Goal: Navigation & Orientation: Go to known website

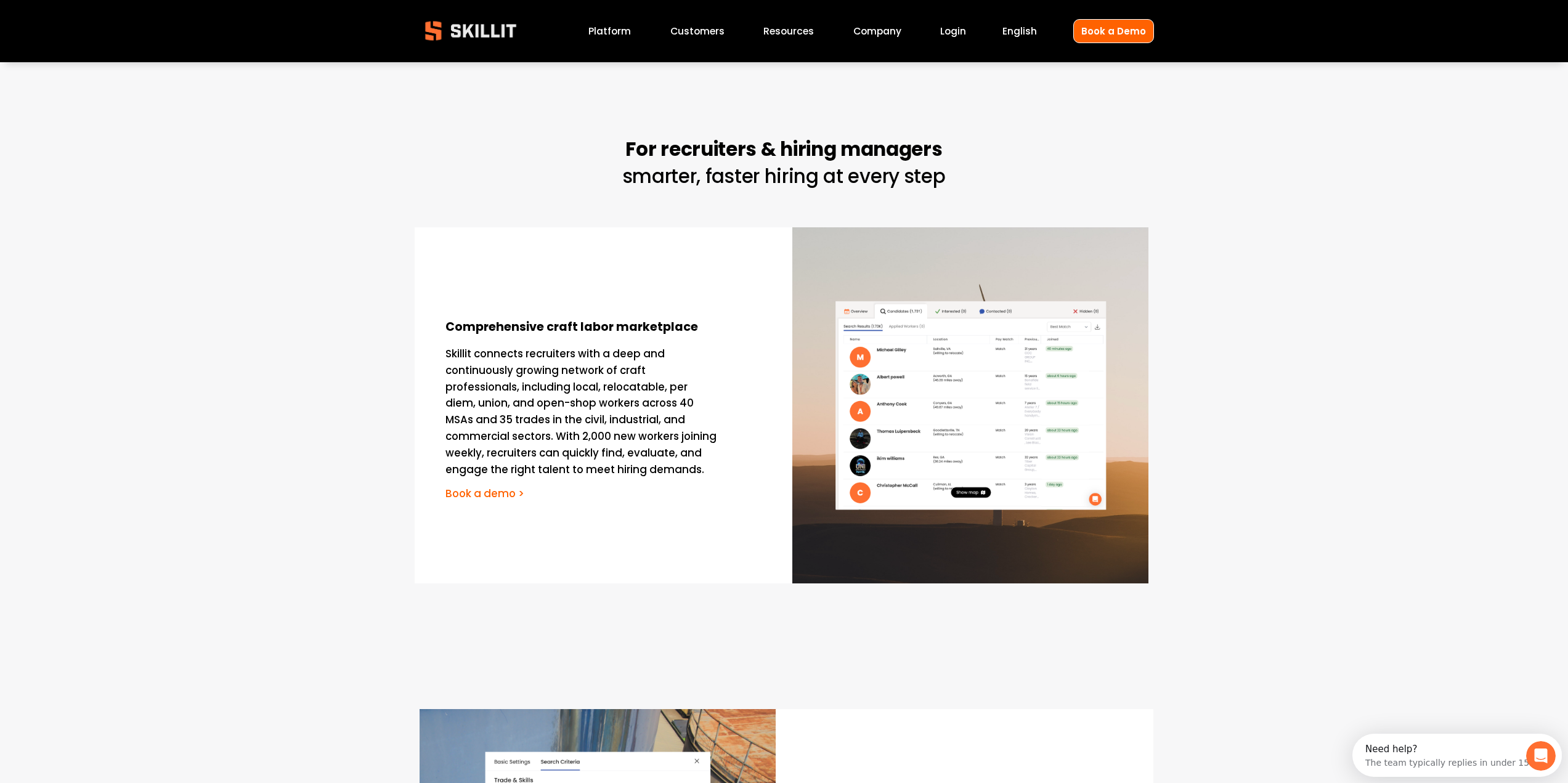
click at [711, 27] on link "Customers" at bounding box center [697, 31] width 54 height 17
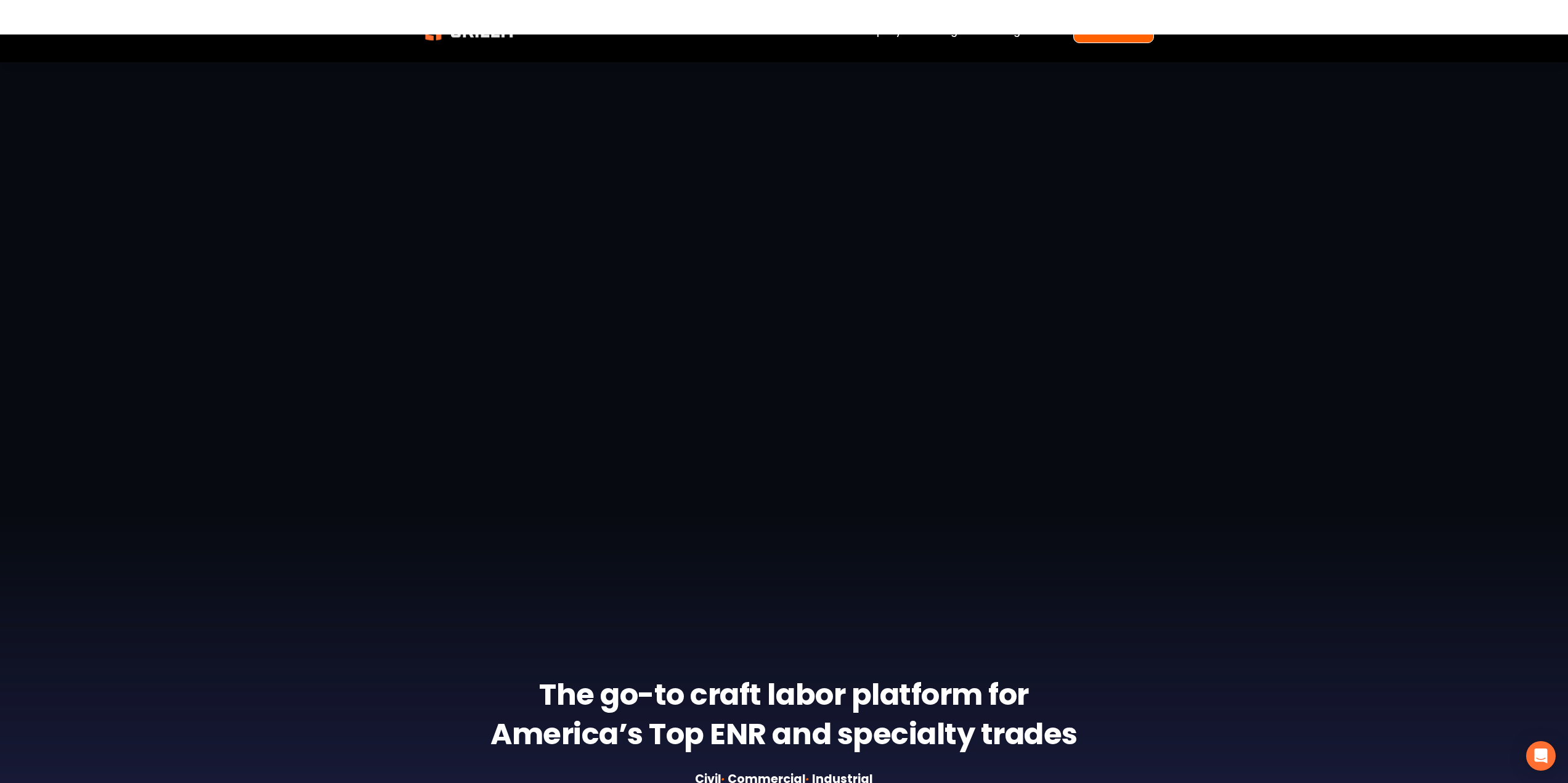
click at [444, 41] on img at bounding box center [471, 31] width 112 height 37
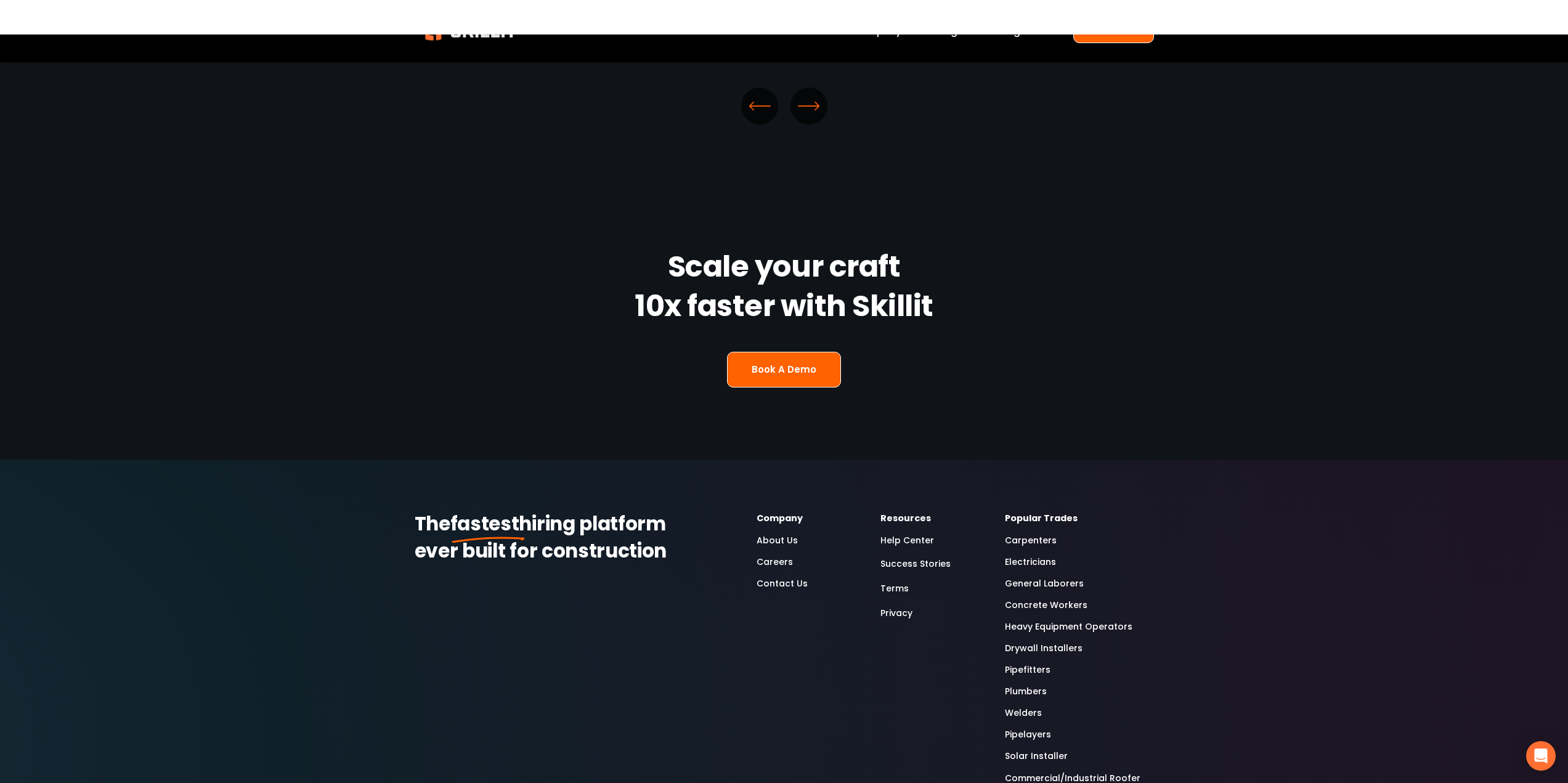
scroll to position [3511, 0]
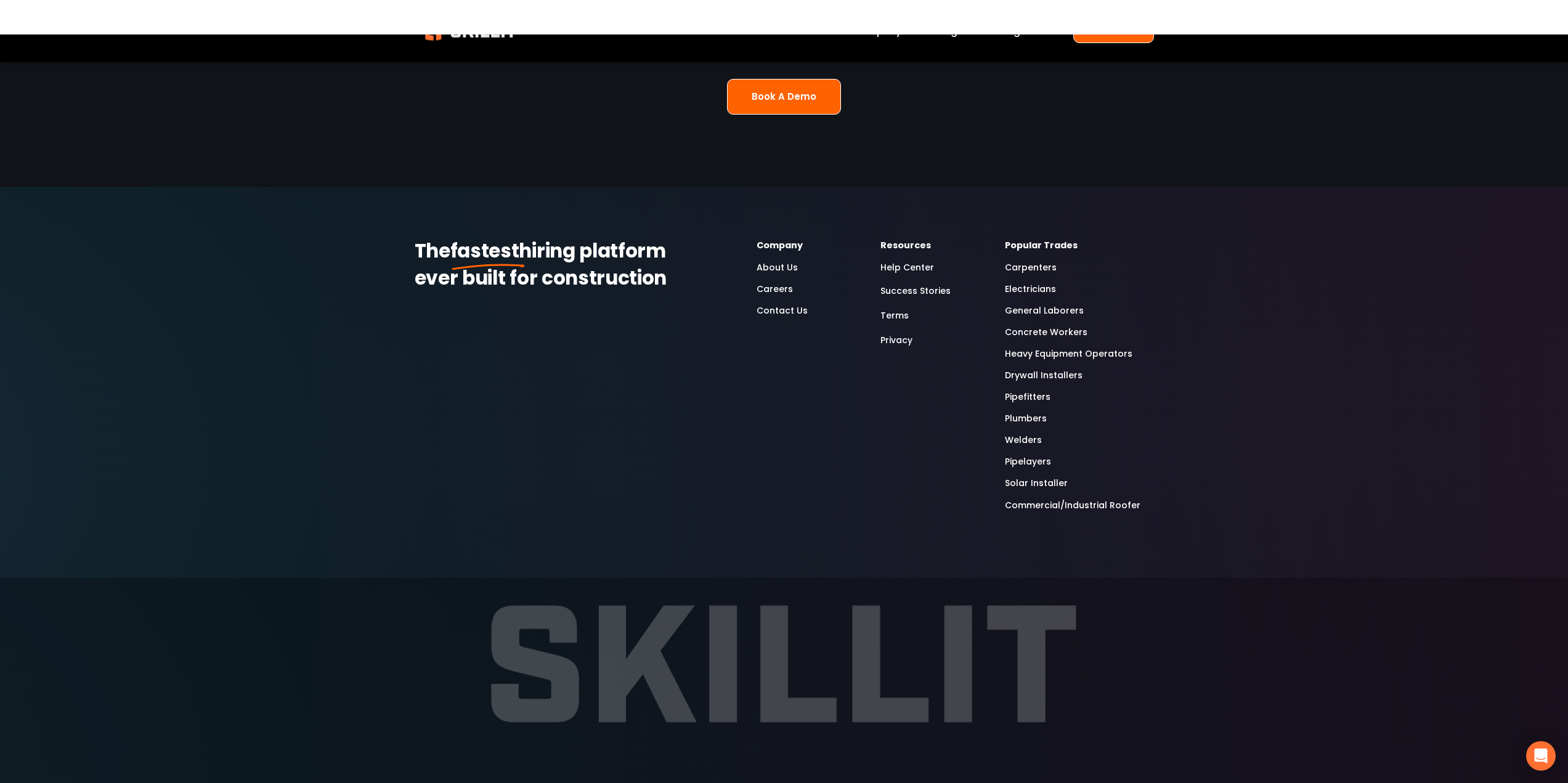
click at [753, 782] on nav at bounding box center [737, 790] width 87 height 13
click at [745, 777] on use "LinkedIn" at bounding box center [747, 789] width 25 height 25
